Goal: Task Accomplishment & Management: Manage account settings

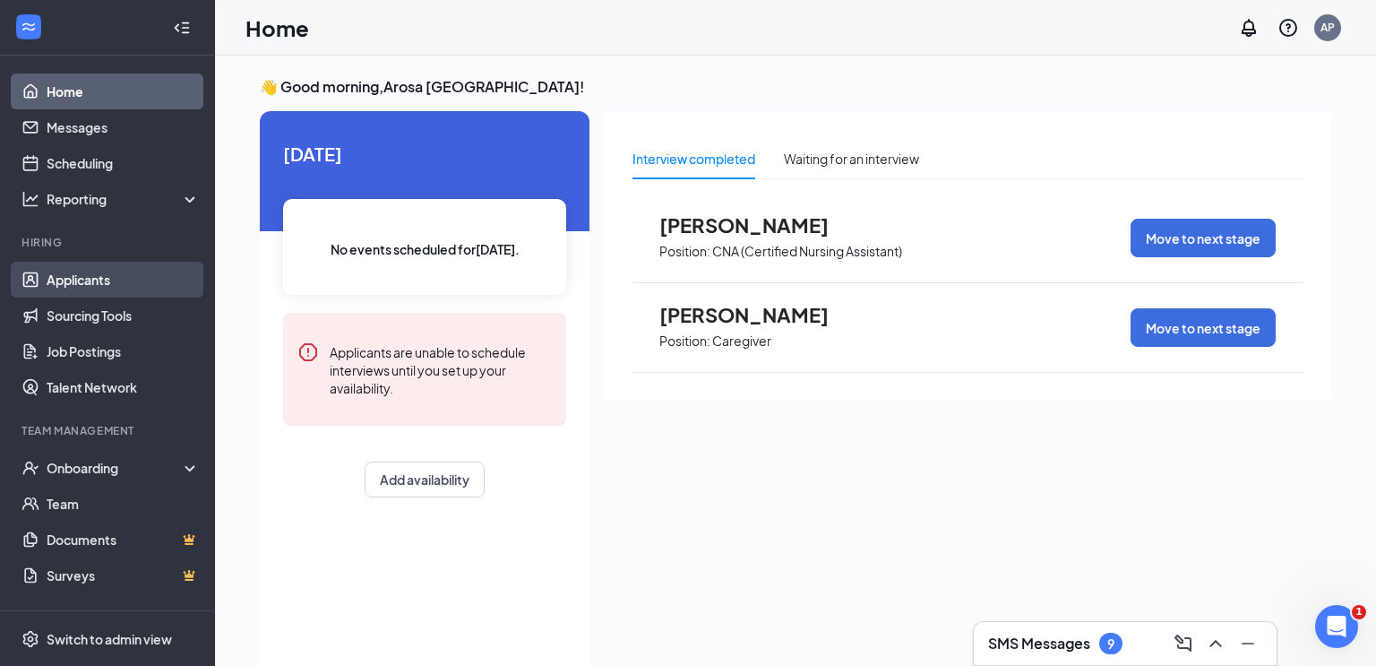
click at [47, 288] on link "Applicants" at bounding box center [123, 280] width 153 height 36
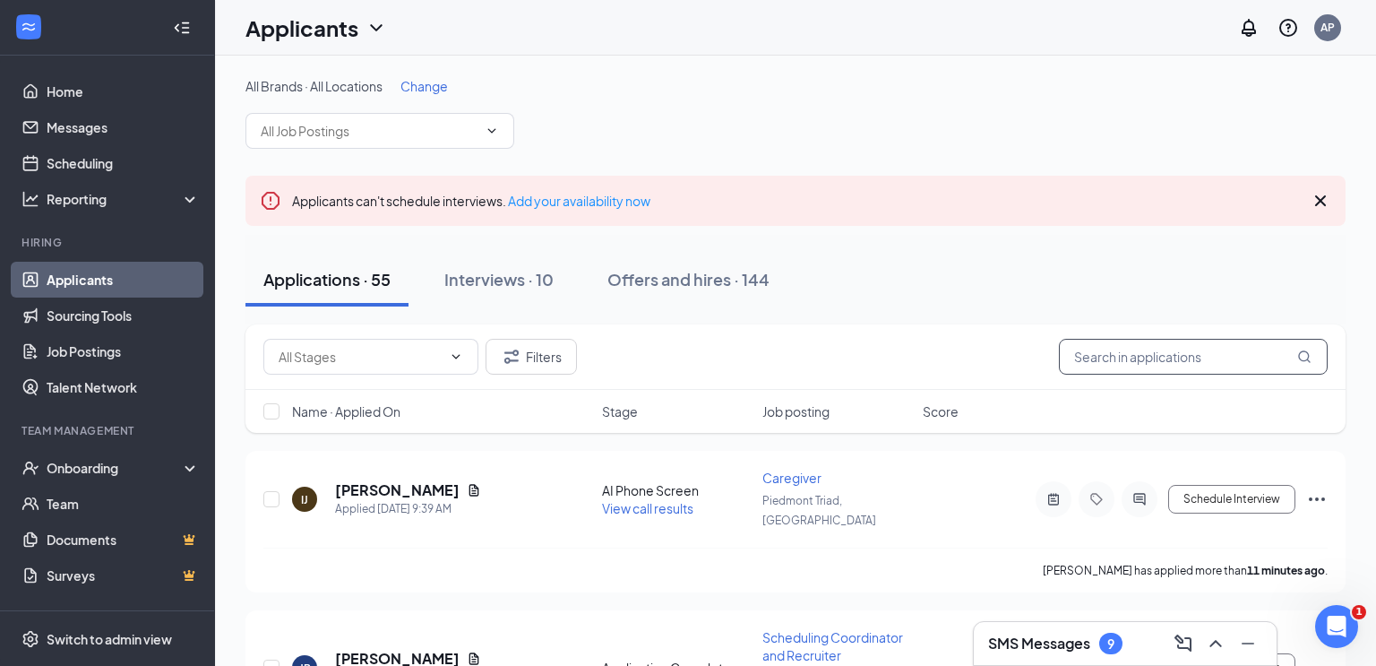
click at [1125, 353] on input "text" at bounding box center [1193, 357] width 269 height 36
drag, startPoint x: 1149, startPoint y: 357, endPoint x: 1112, endPoint y: 187, distance: 174.1
click at [1147, 349] on input "text" at bounding box center [1193, 357] width 269 height 36
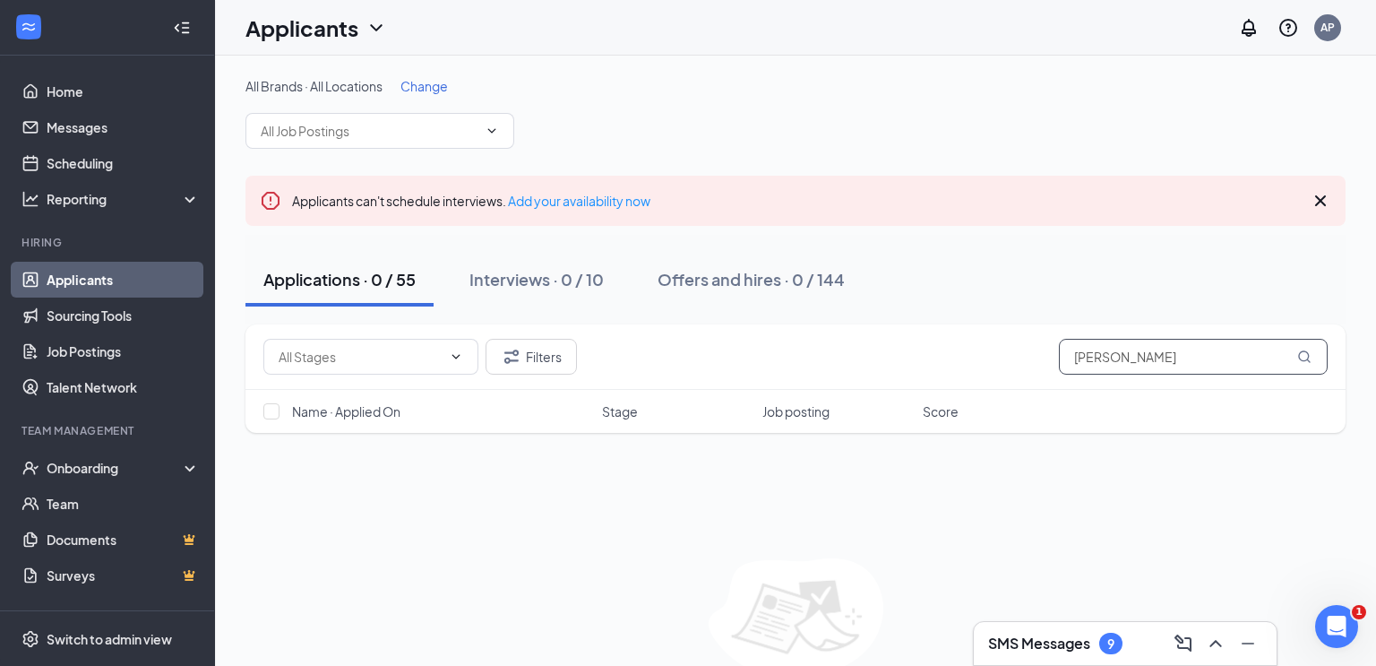
type input "herndon"
click at [1324, 34] on div "AP" at bounding box center [1327, 27] width 14 height 15
click at [1331, 23] on div "AP" at bounding box center [1327, 27] width 14 height 15
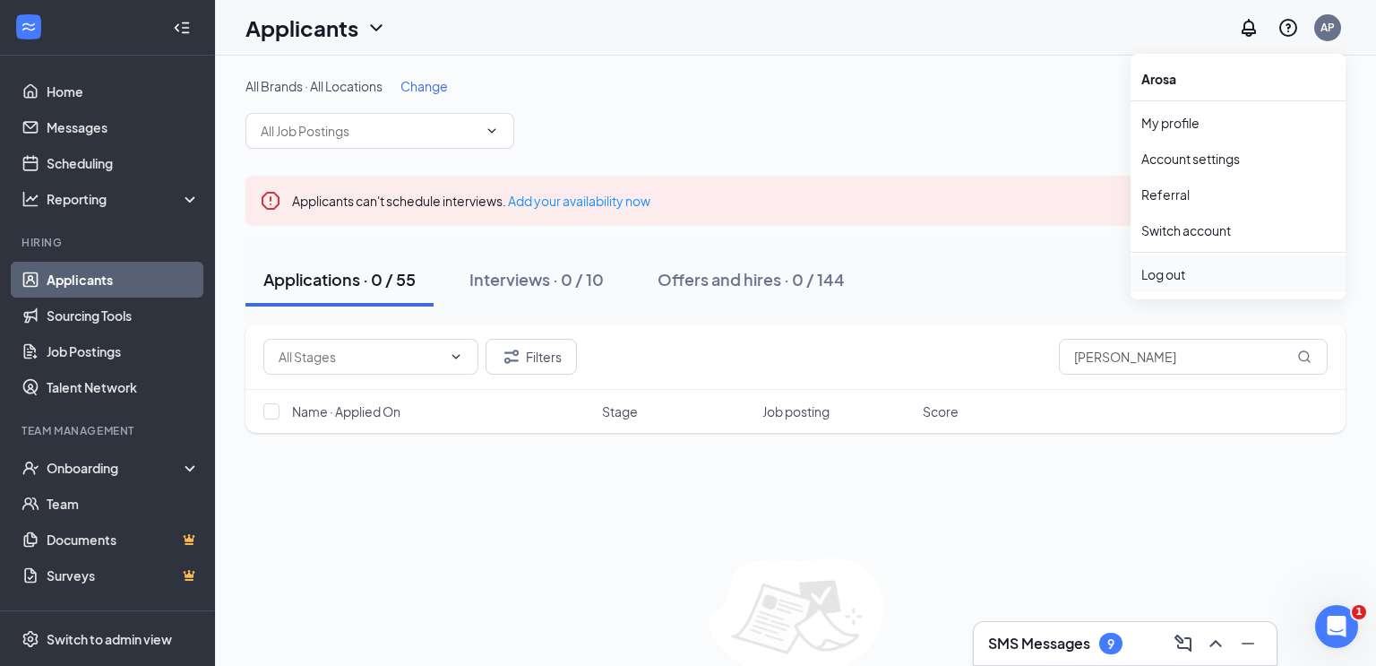
click at [1155, 275] on div "Log out" at bounding box center [1237, 274] width 193 height 18
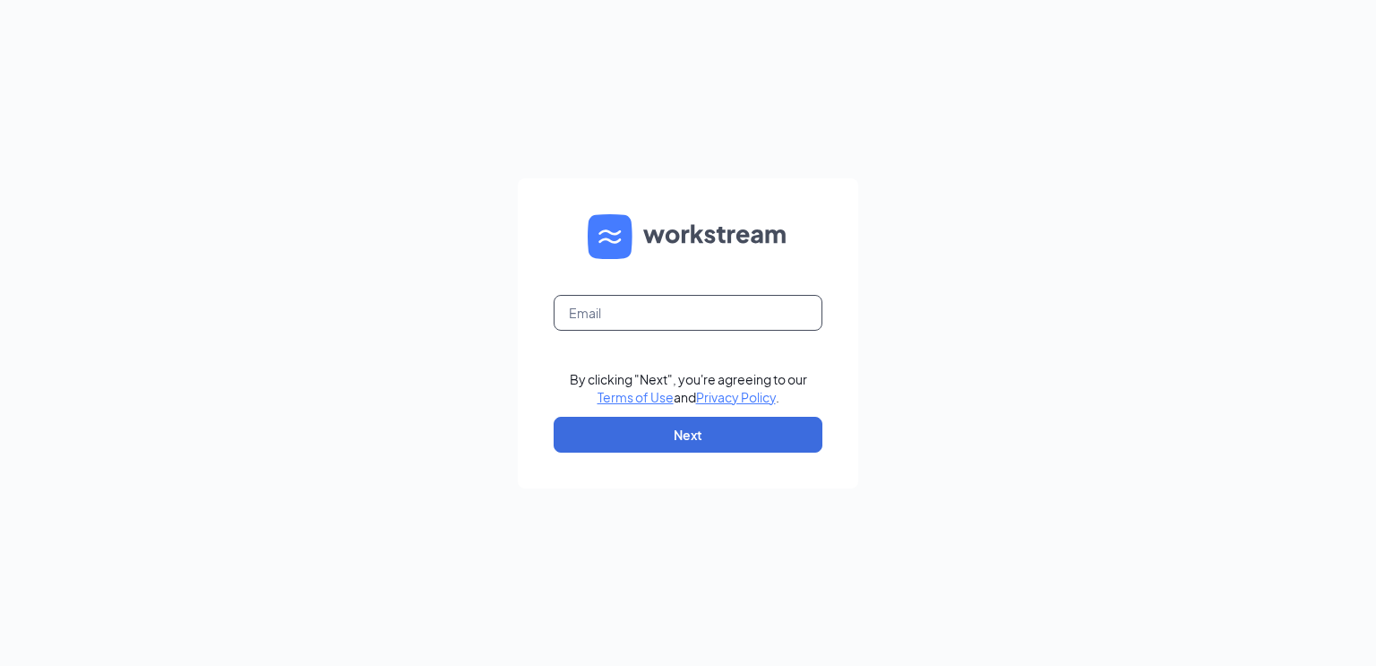
click at [661, 315] on input "text" at bounding box center [688, 313] width 269 height 36
type input "[EMAIL_ADDRESS][DOMAIN_NAME]"
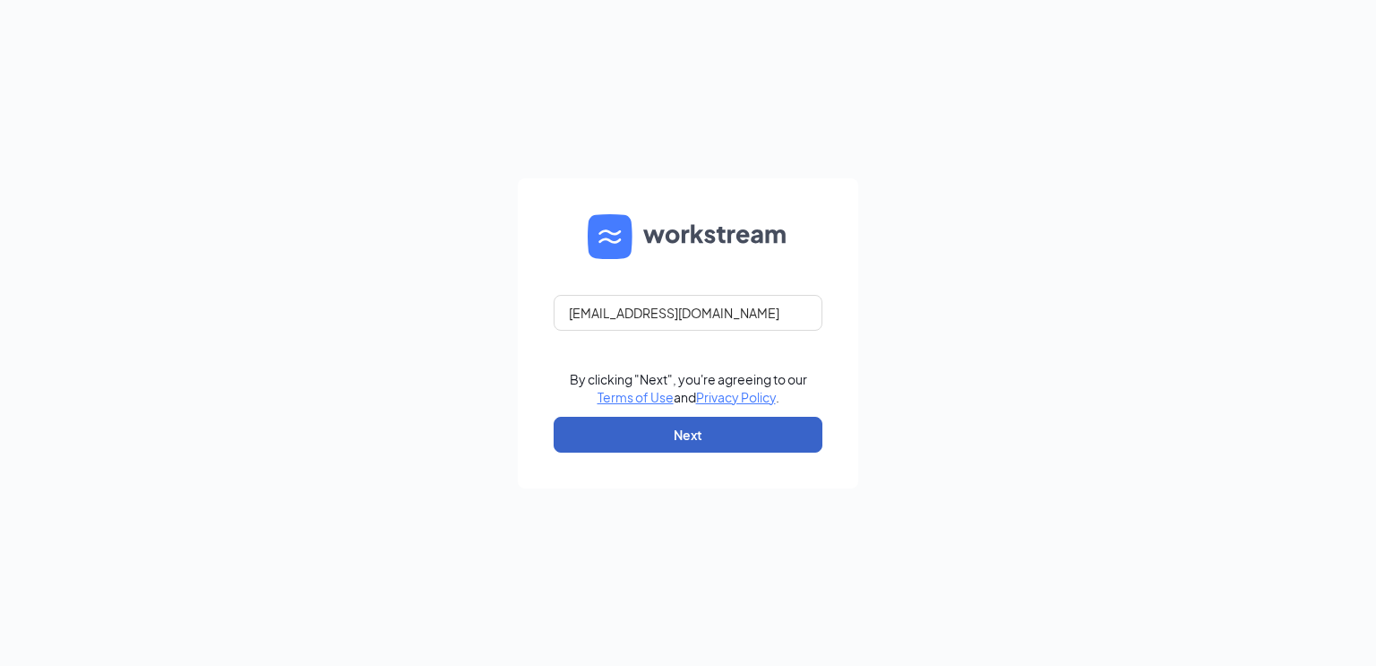
click at [726, 424] on button "Next" at bounding box center [688, 435] width 269 height 36
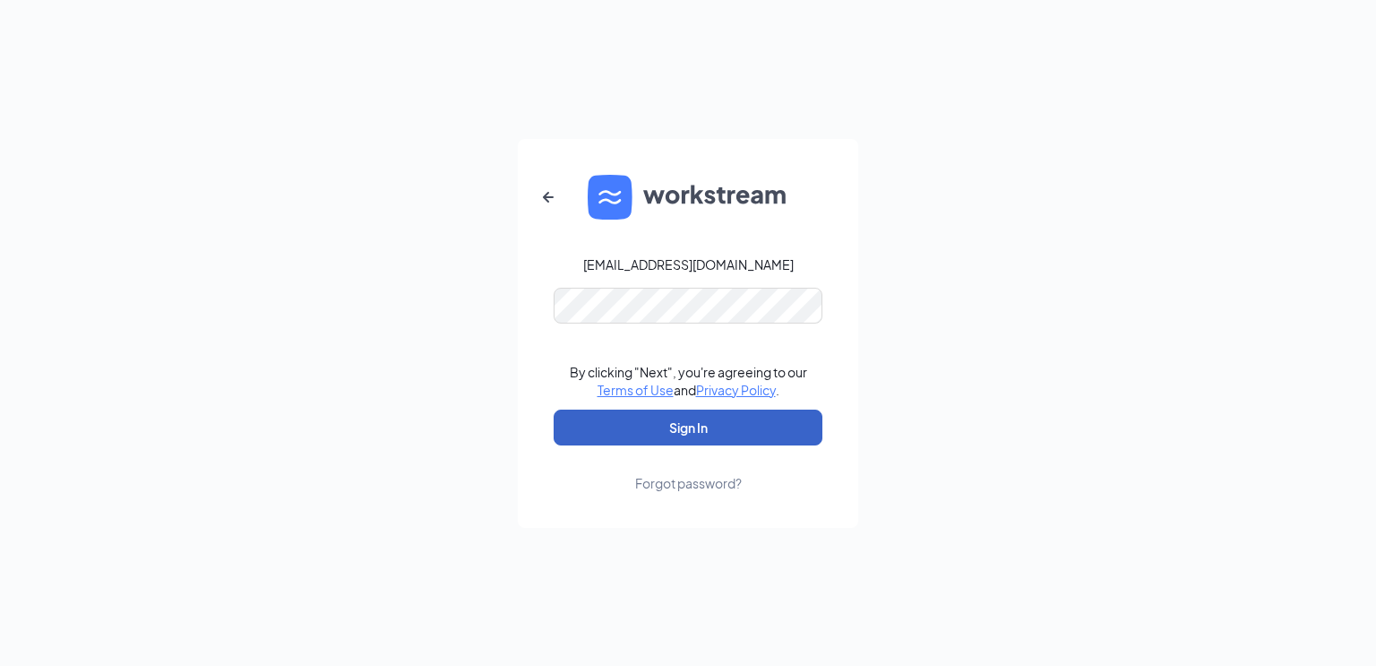
click at [691, 430] on button "Sign In" at bounding box center [688, 427] width 269 height 36
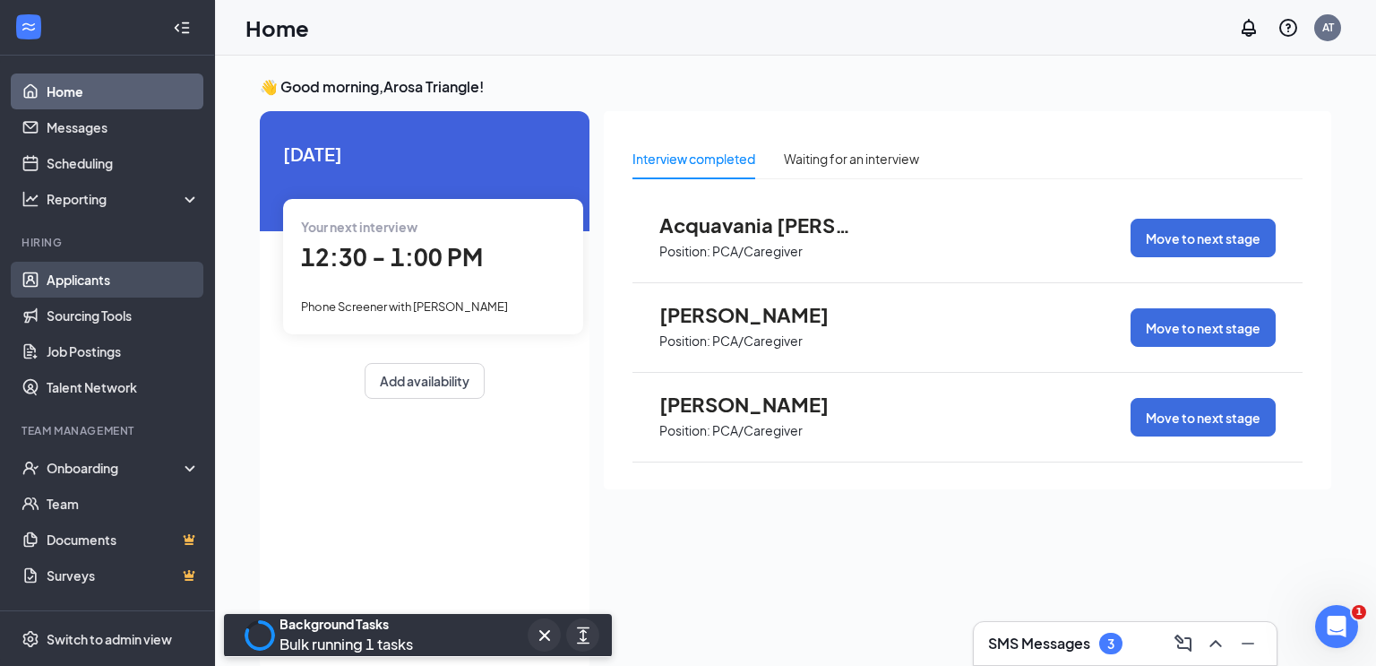
click at [105, 283] on link "Applicants" at bounding box center [123, 280] width 153 height 36
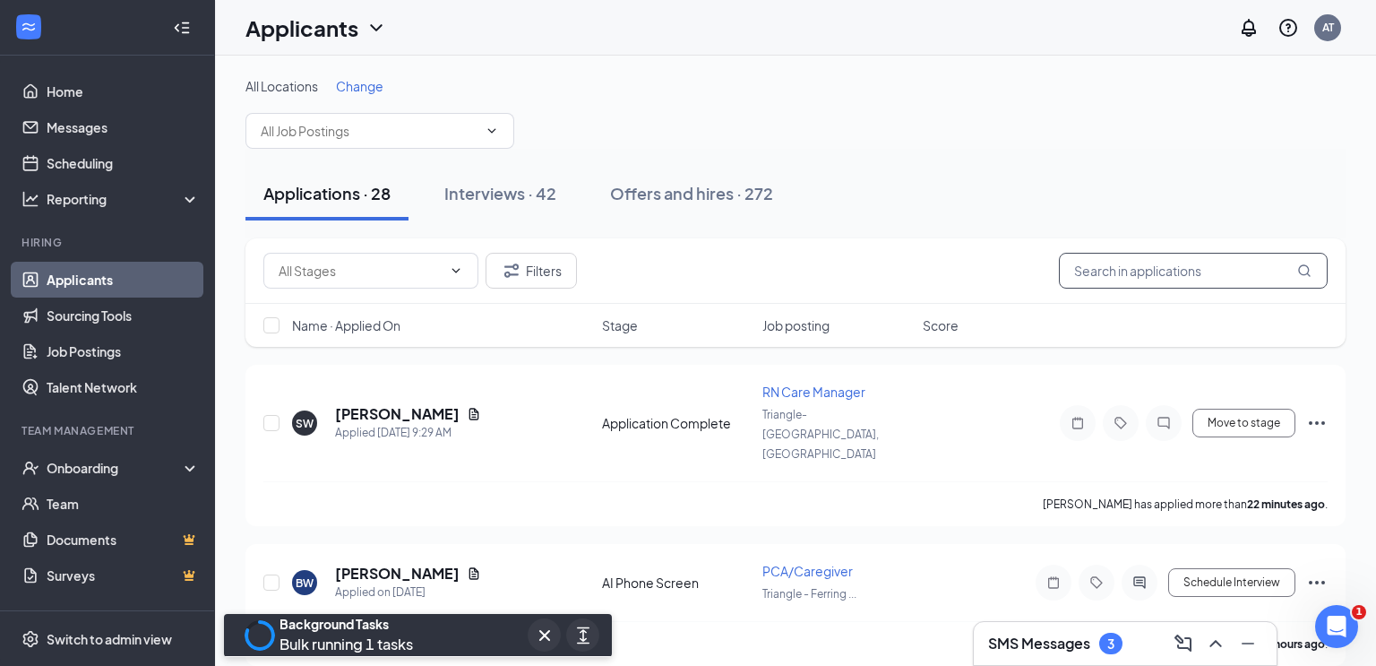
click at [1236, 265] on input "text" at bounding box center [1193, 271] width 269 height 36
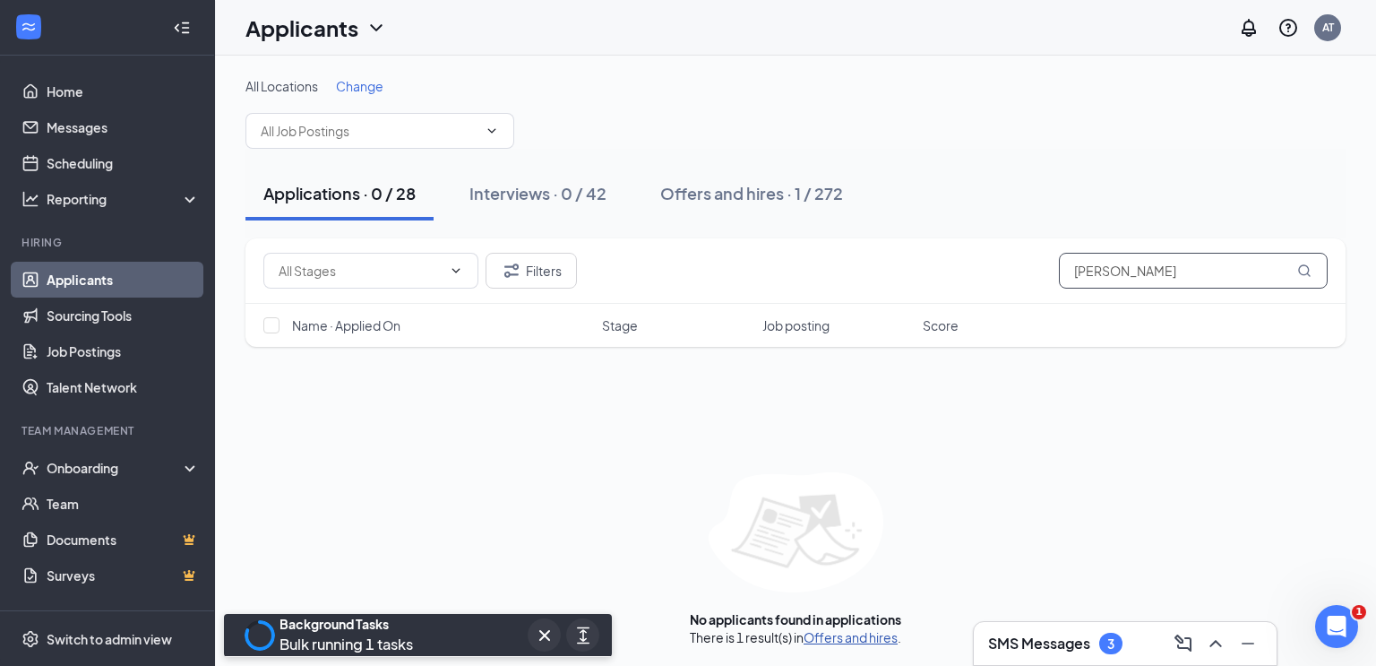
type input "herndon"
click at [864, 636] on link "Offers and hires" at bounding box center [850, 637] width 94 height 16
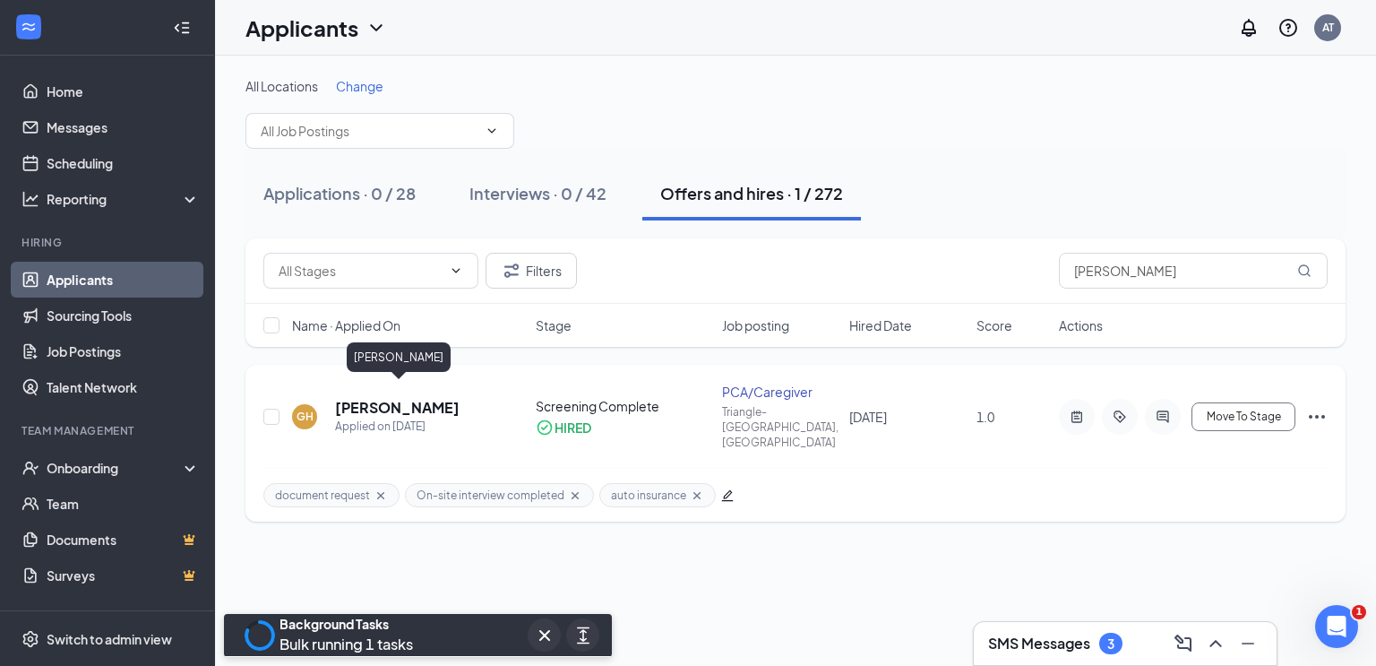
click at [437, 398] on h5 "Gredonna HERNDON" at bounding box center [397, 408] width 125 height 20
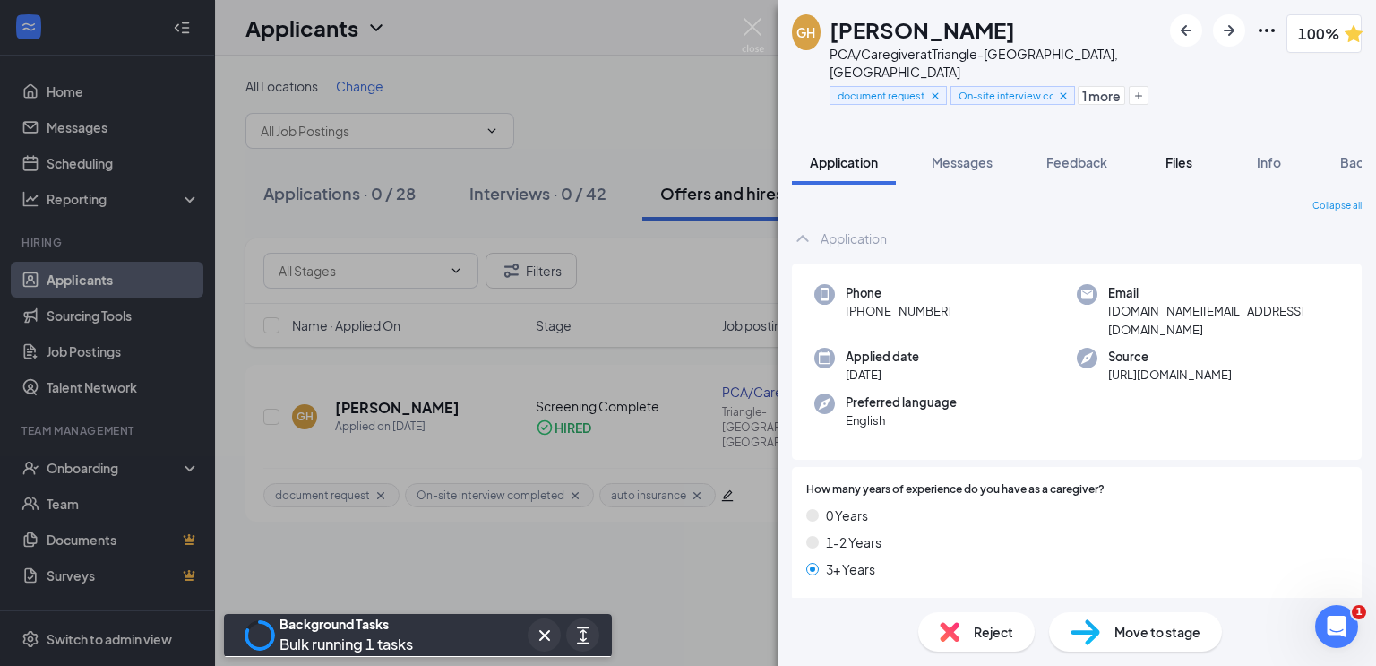
click at [1171, 154] on span "Files" at bounding box center [1178, 162] width 27 height 16
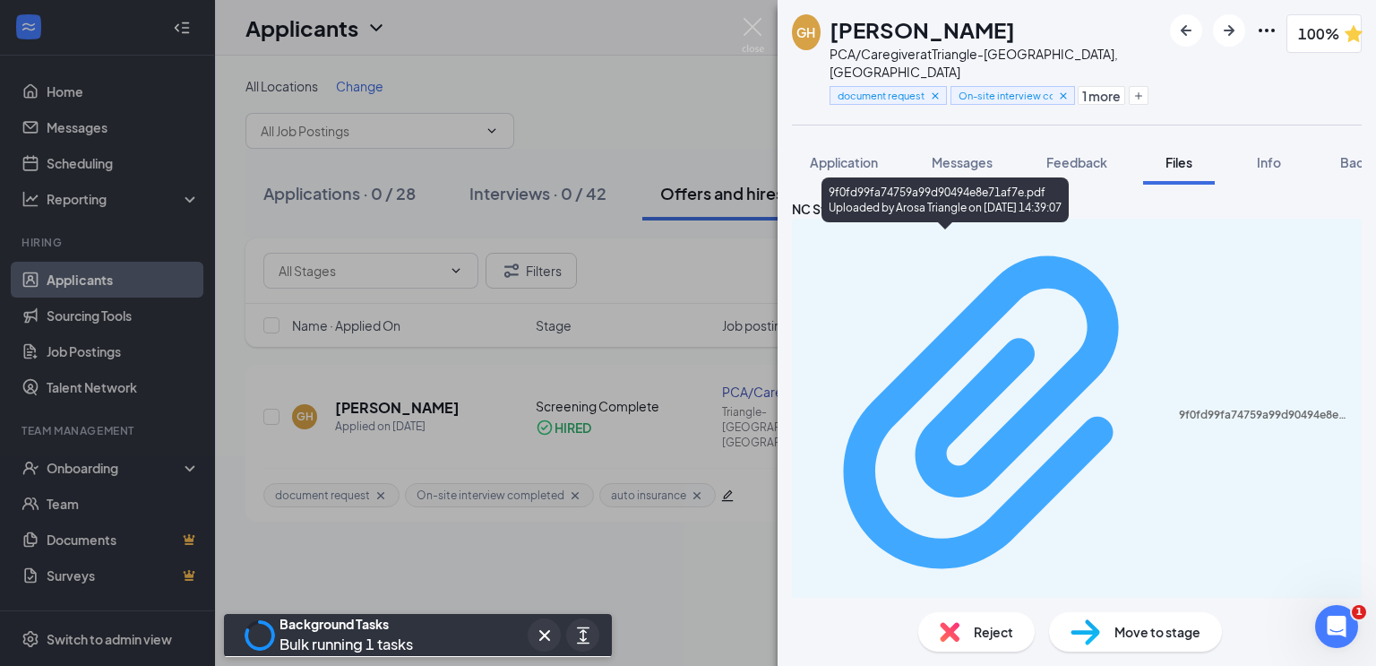
click at [1179, 408] on div "9f0fd99fa74759a99d90494e8e71af7e.pdf" at bounding box center [1265, 415] width 172 height 14
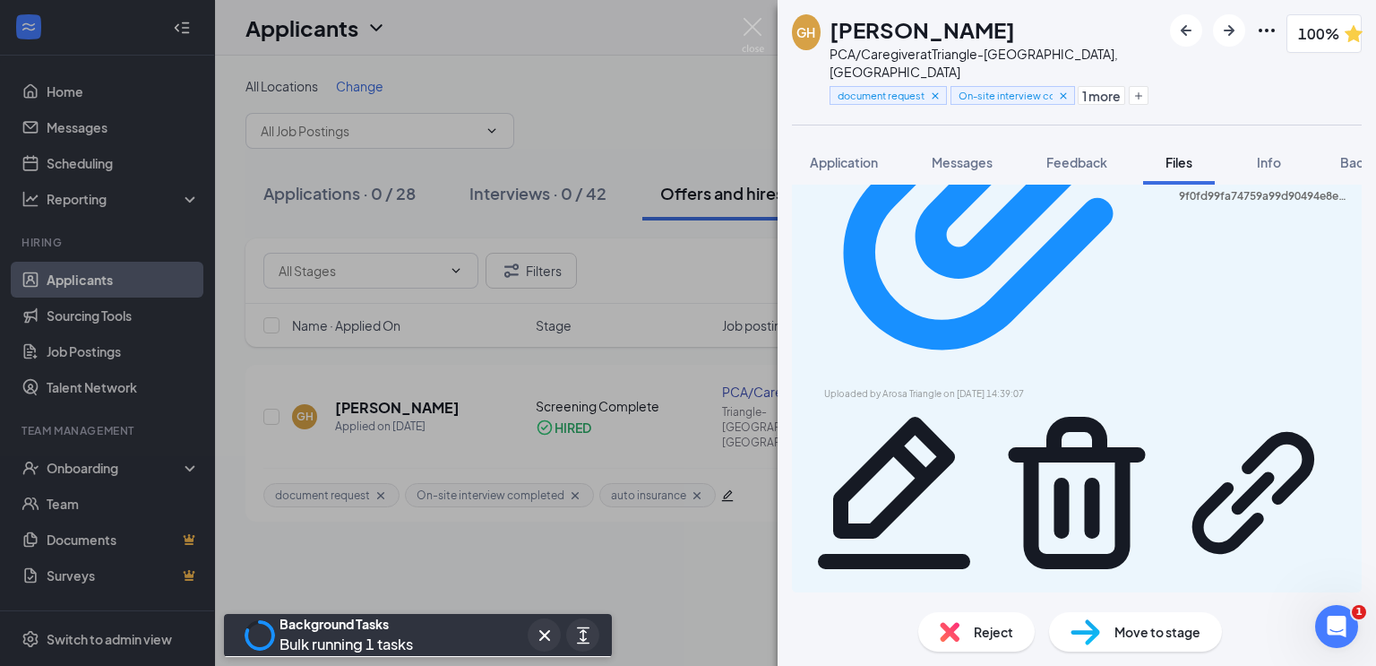
scroll to position [330, 0]
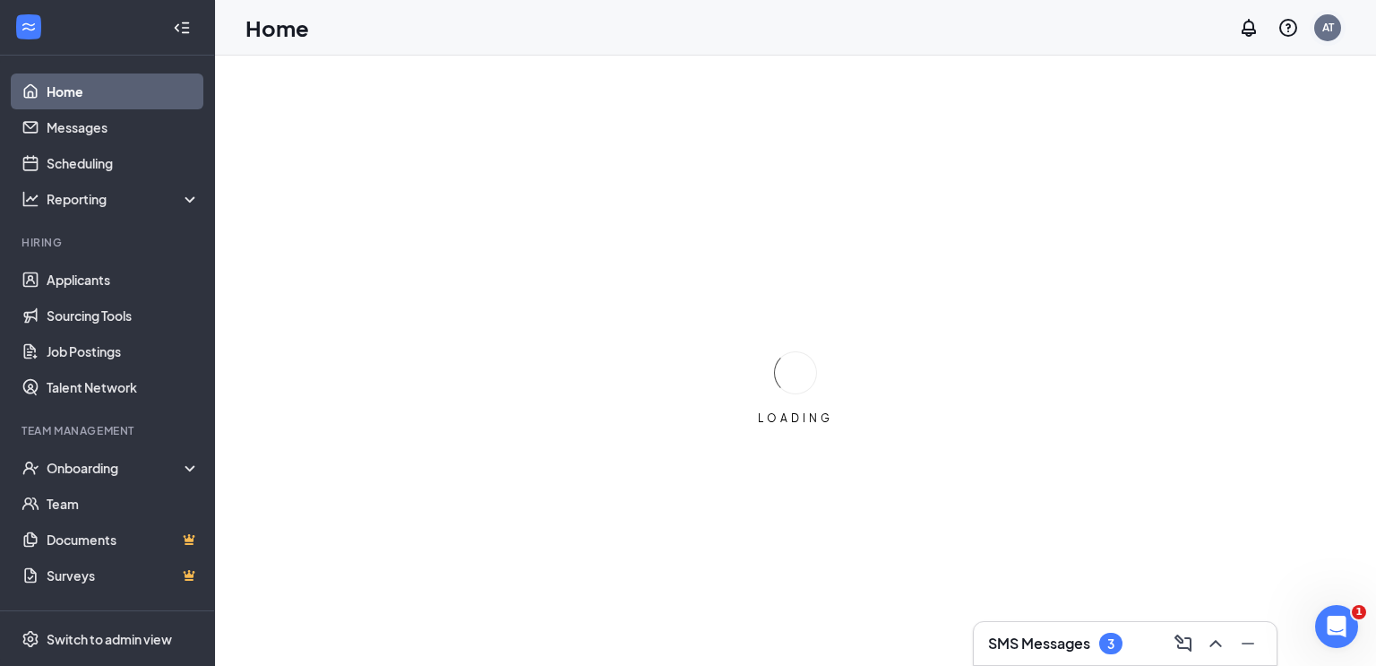
click at [1338, 32] on div "AT" at bounding box center [1327, 27] width 27 height 27
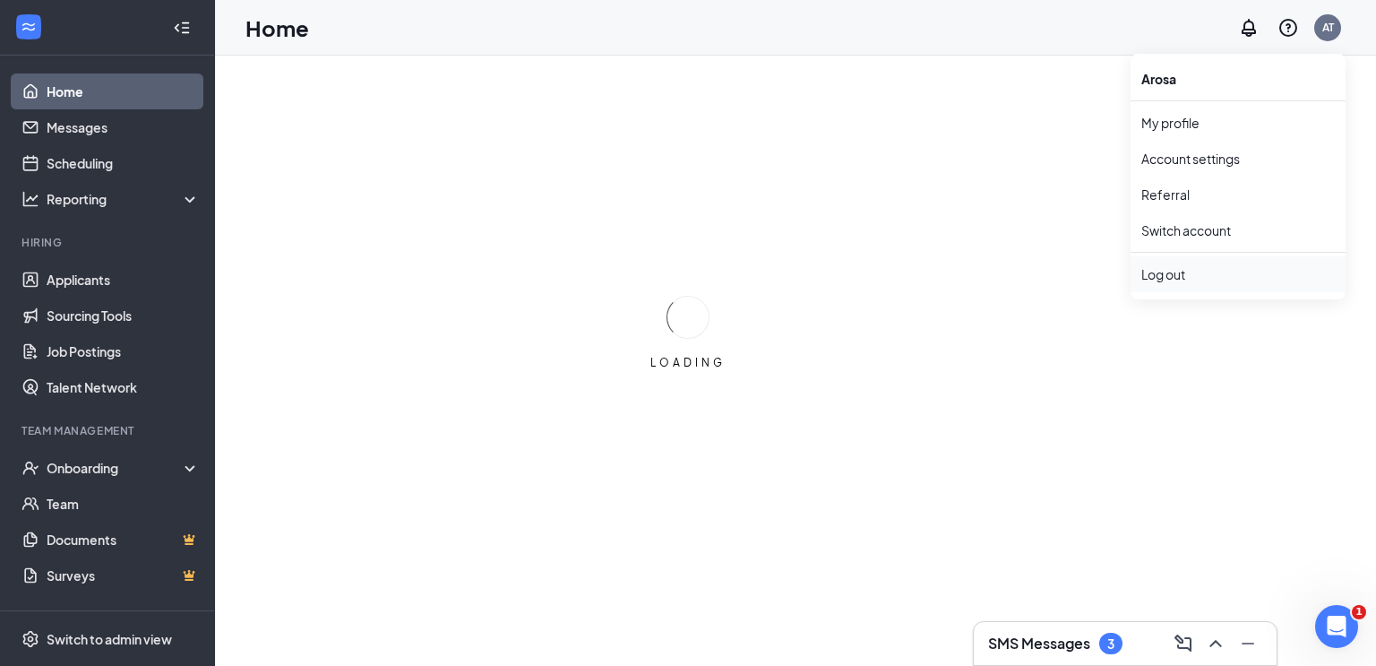
click at [1216, 272] on div "Log out" at bounding box center [1237, 274] width 193 height 18
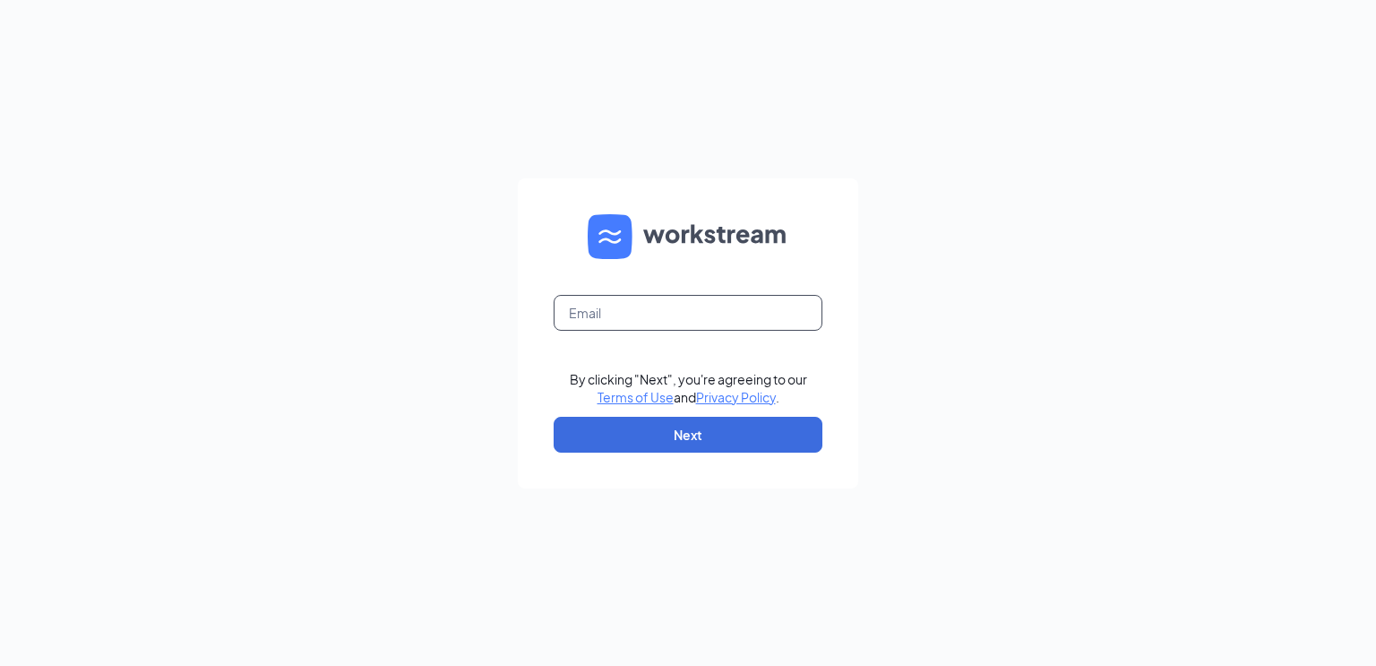
click at [683, 314] on input "text" at bounding box center [688, 313] width 269 height 36
type input "talent-piedmonttriad@arosacare.com"
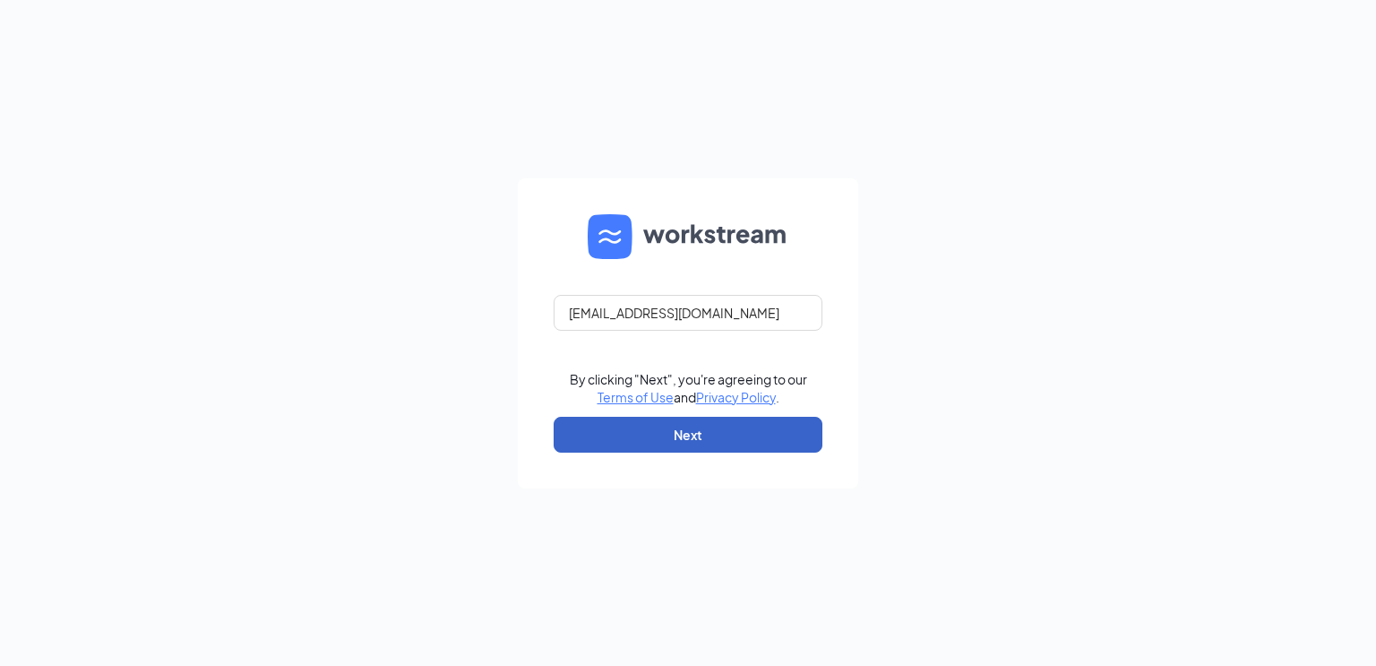
click at [711, 428] on button "Next" at bounding box center [688, 435] width 269 height 36
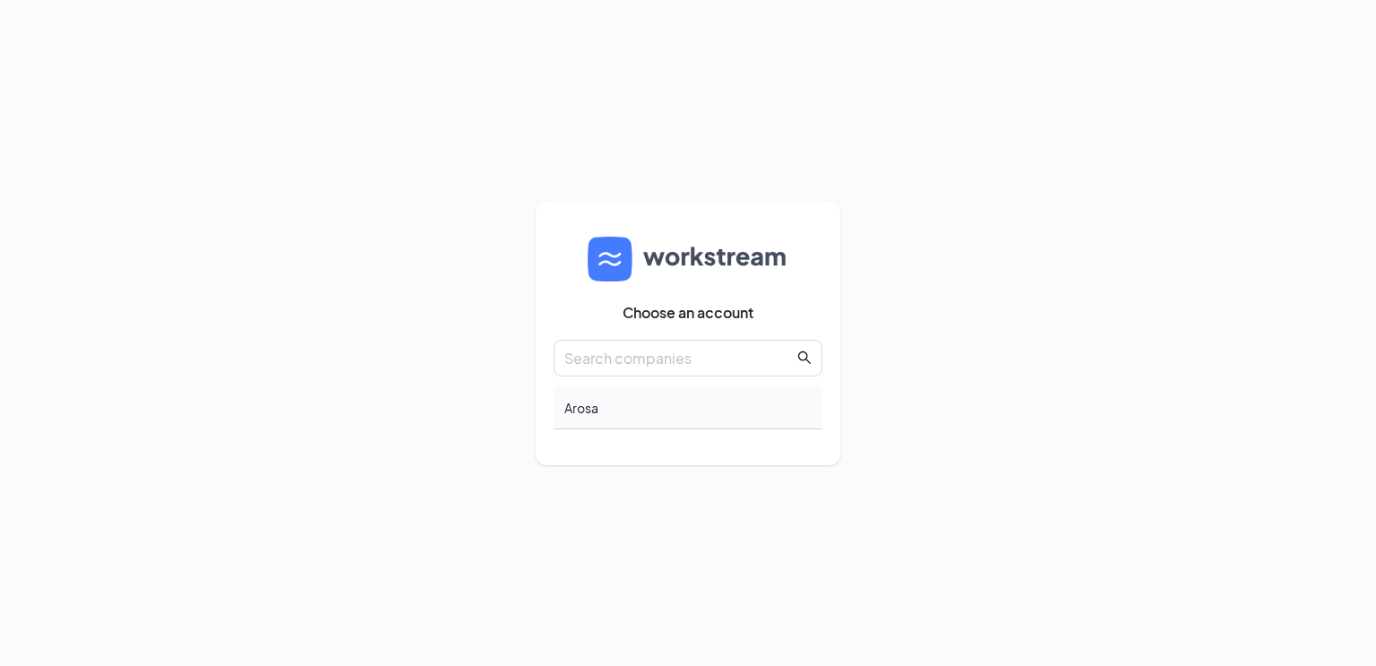
click at [583, 407] on div "Arosa" at bounding box center [688, 408] width 269 height 42
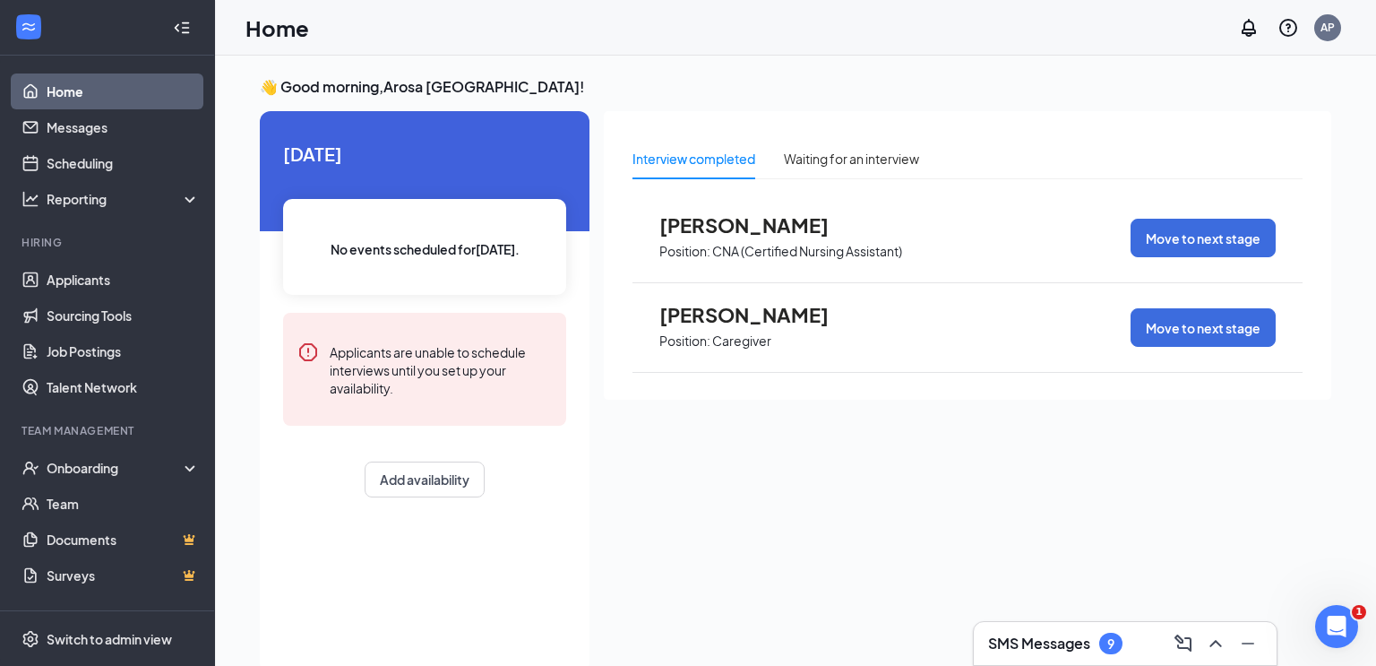
click at [805, 312] on span "Charles L Sanders Jr" at bounding box center [757, 314] width 197 height 23
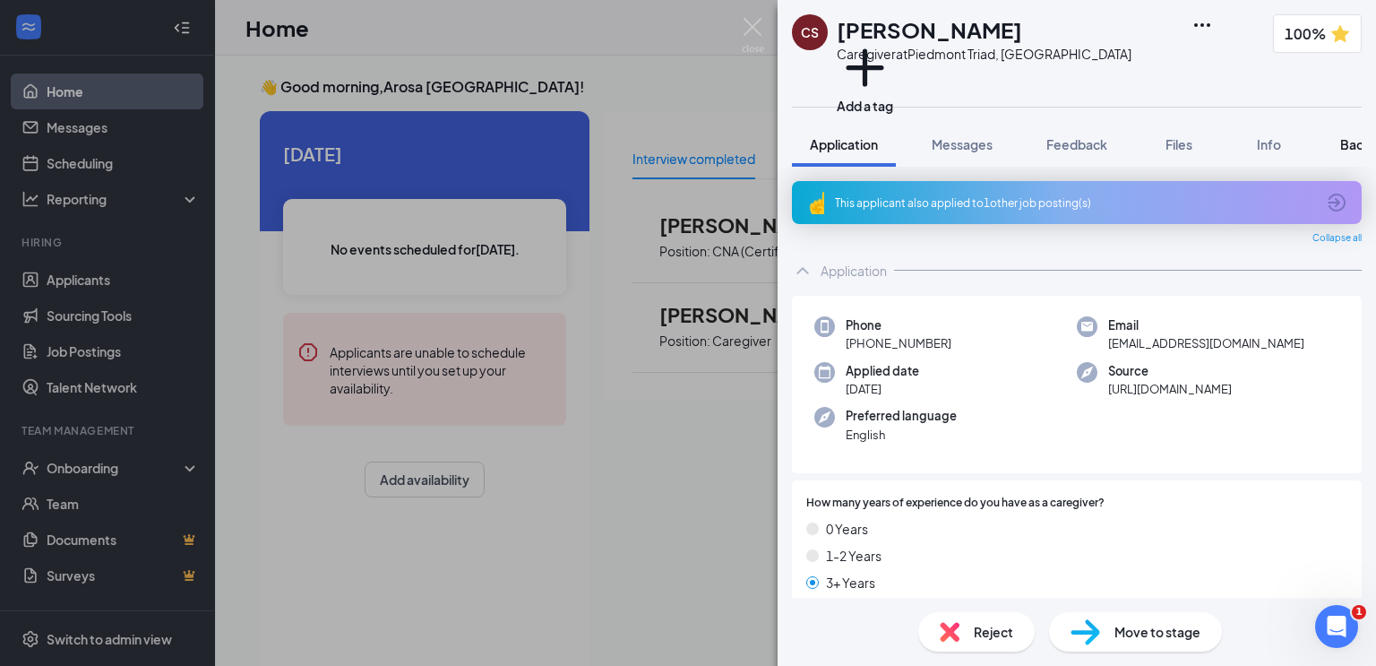
click at [1352, 144] on span "Background" at bounding box center [1376, 144] width 73 height 16
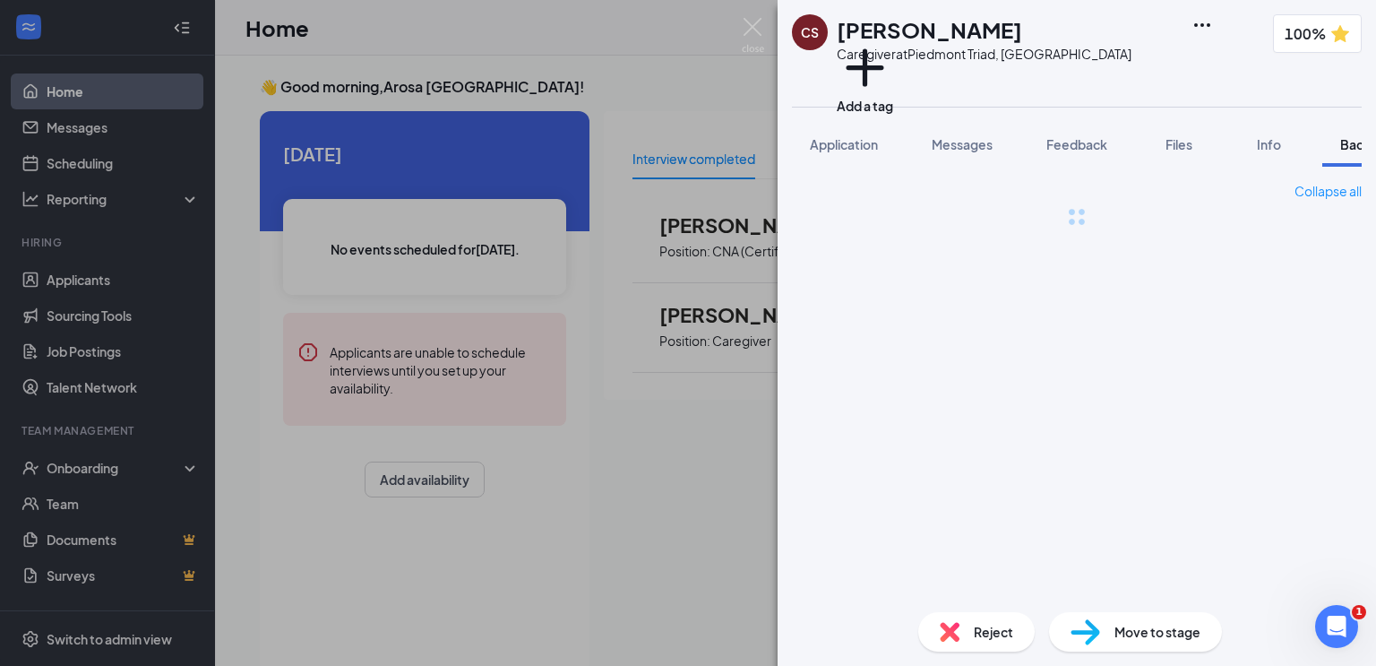
scroll to position [0, 73]
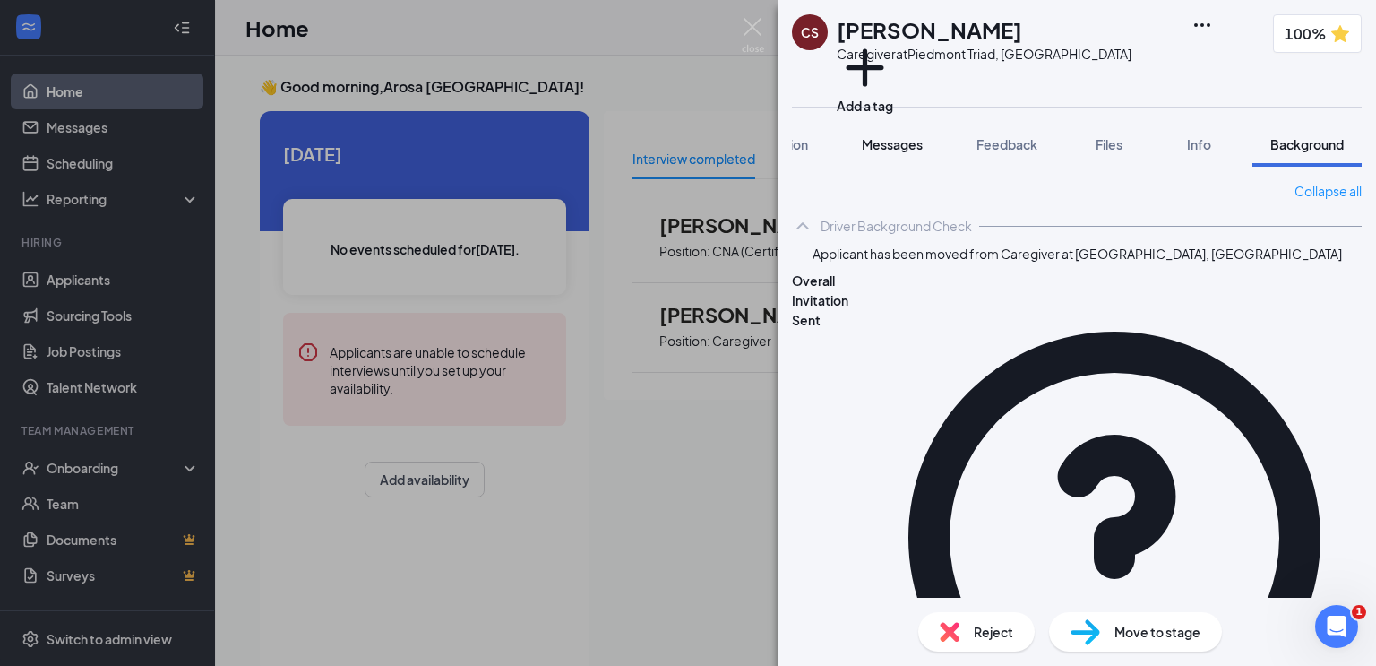
click at [889, 133] on button "Messages" at bounding box center [892, 144] width 97 height 45
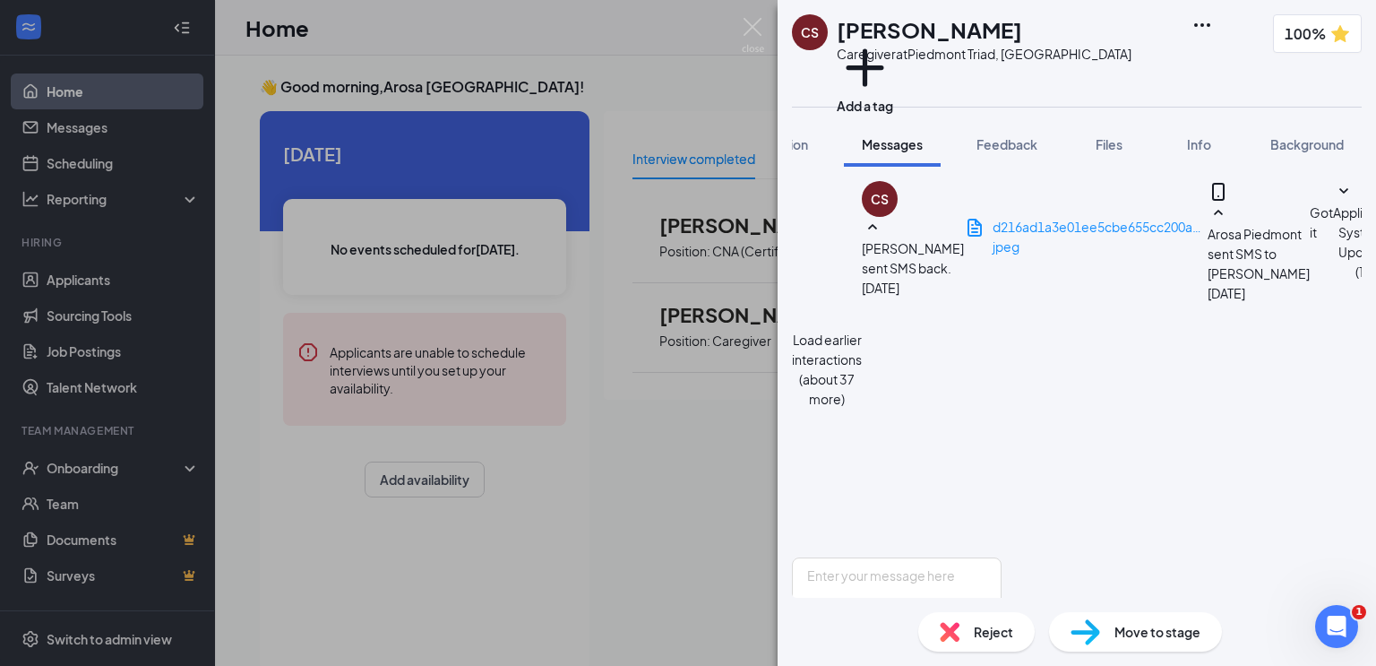
scroll to position [932, 0]
drag, startPoint x: 748, startPoint y: 27, endPoint x: 784, endPoint y: 3, distance: 43.2
click at [747, 27] on img at bounding box center [753, 35] width 22 height 35
